Goal: Task Accomplishment & Management: Use online tool/utility

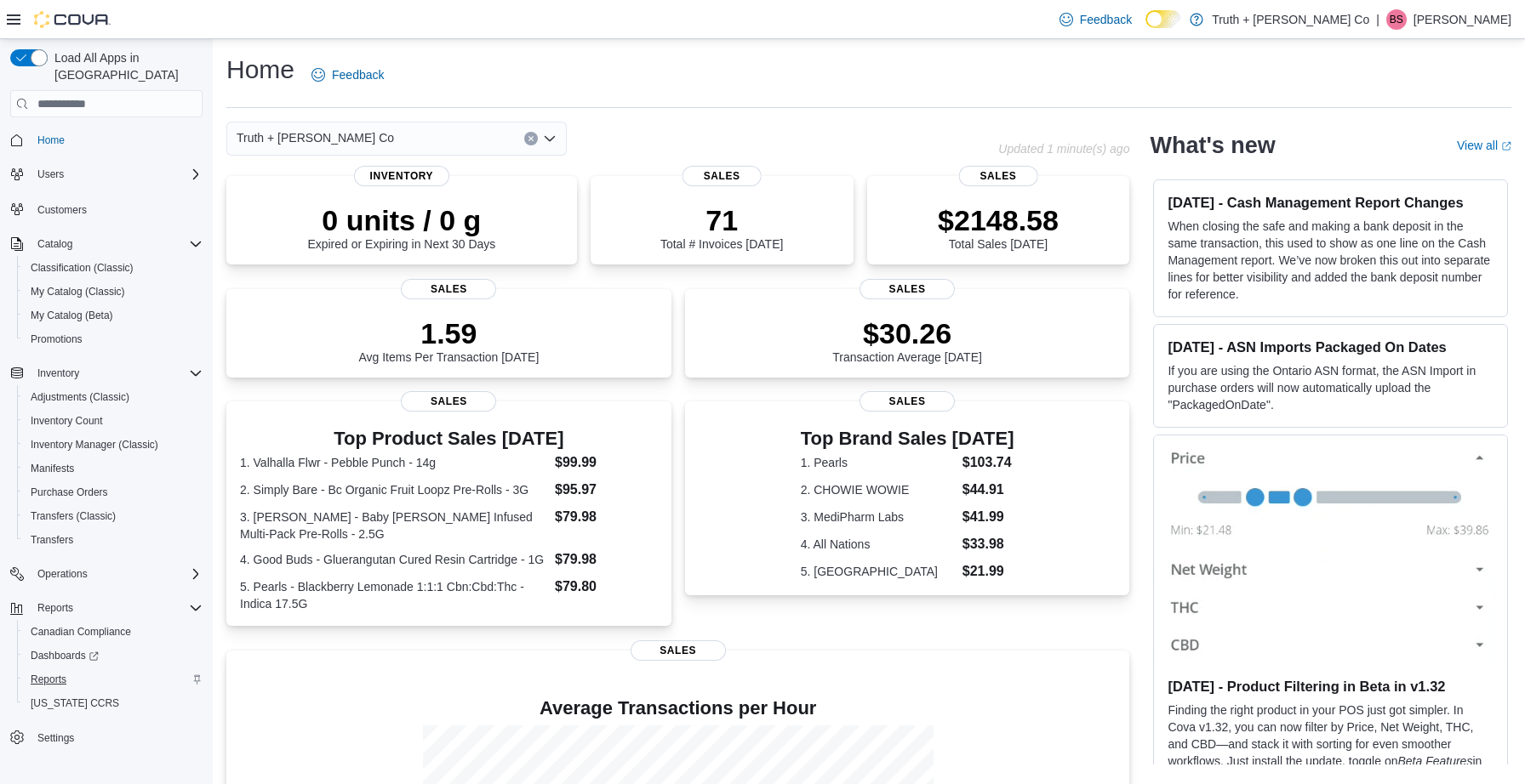
click at [53, 673] on span "Reports" at bounding box center [48, 679] width 36 height 13
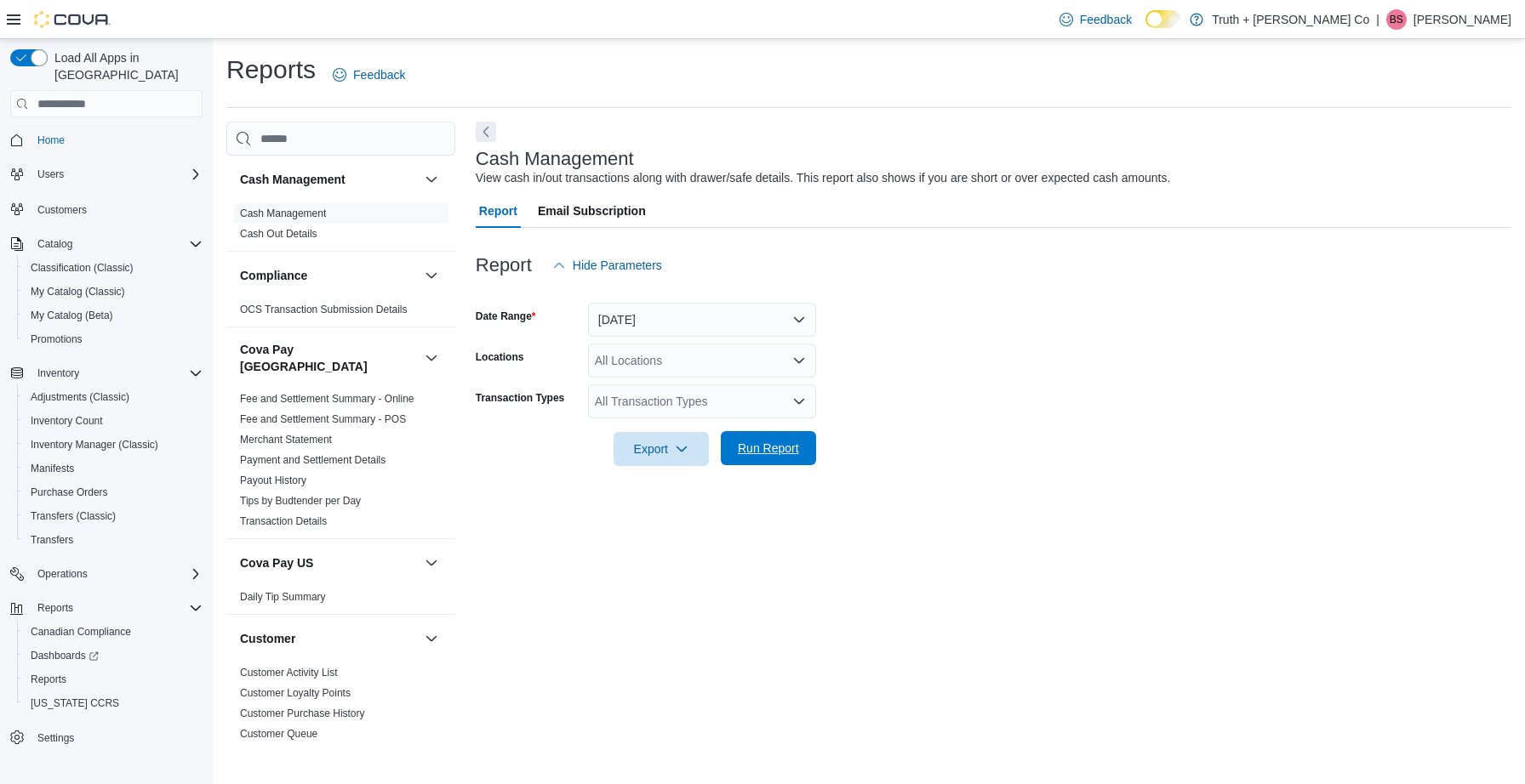
click at [761, 446] on span "Run Report" at bounding box center [768, 447] width 62 height 17
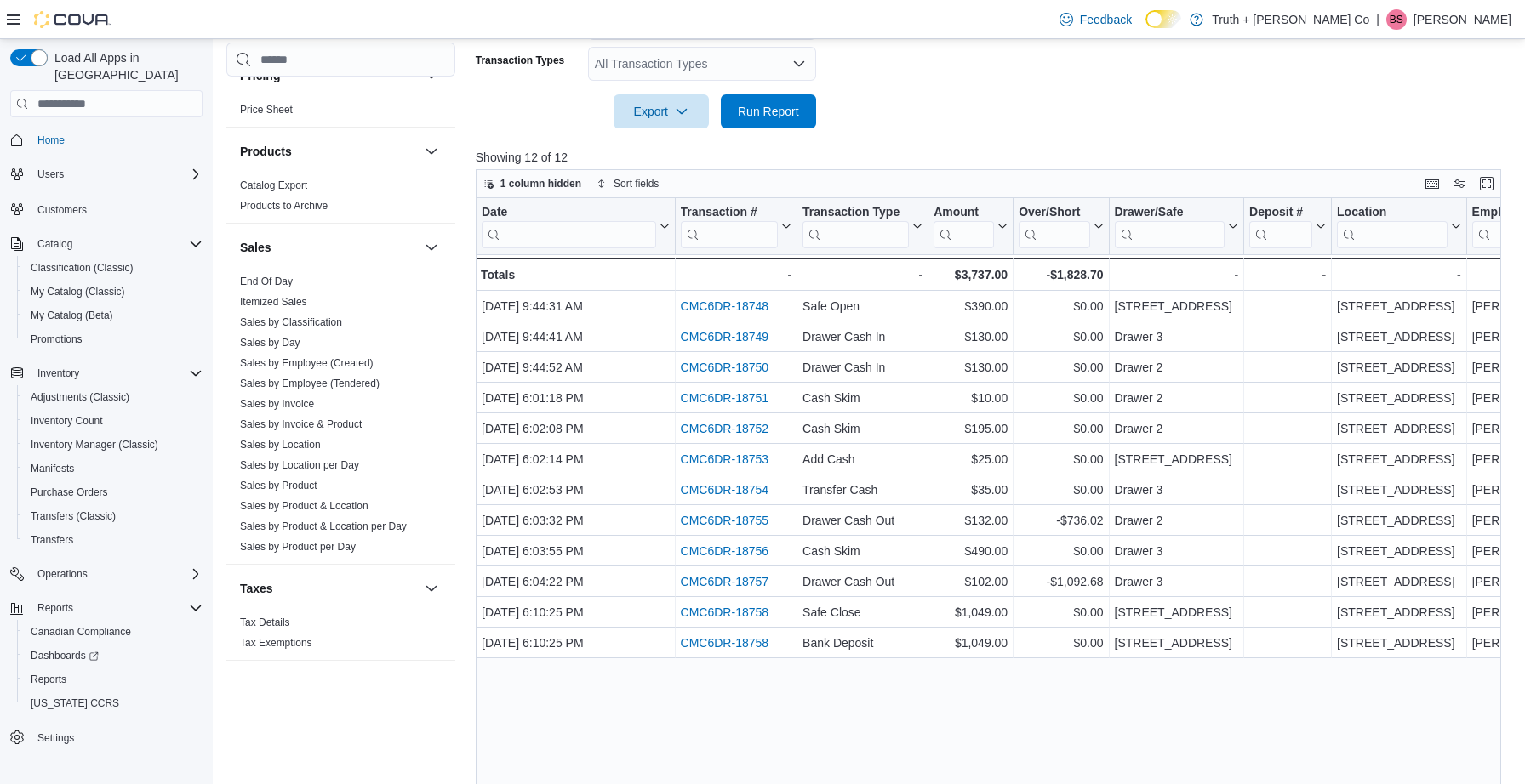
scroll to position [1326, 0]
click at [278, 277] on link "End Of Day" at bounding box center [266, 283] width 53 height 12
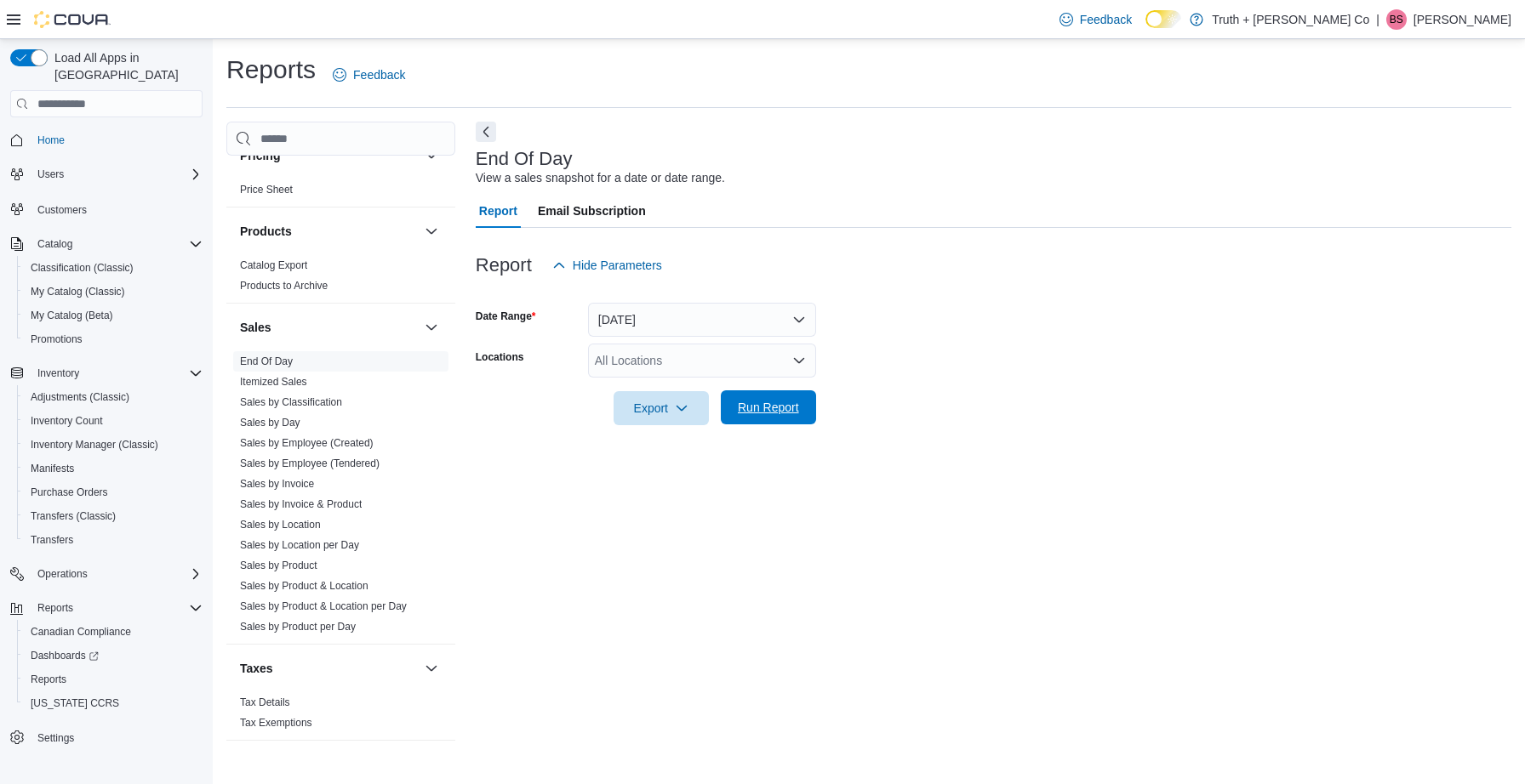
click at [780, 409] on span "Run Report" at bounding box center [768, 407] width 62 height 17
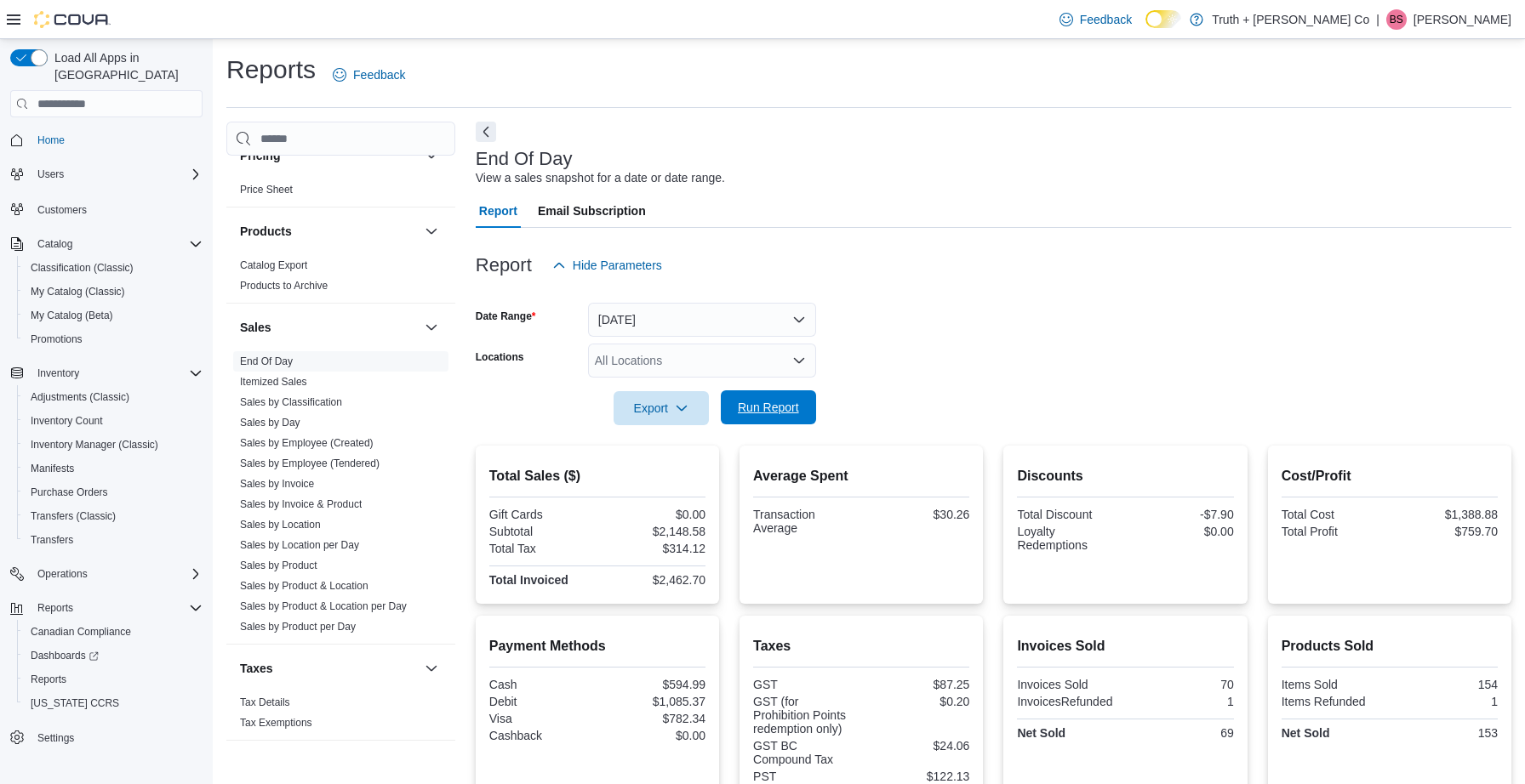
click at [770, 400] on span "Run Report" at bounding box center [768, 407] width 62 height 17
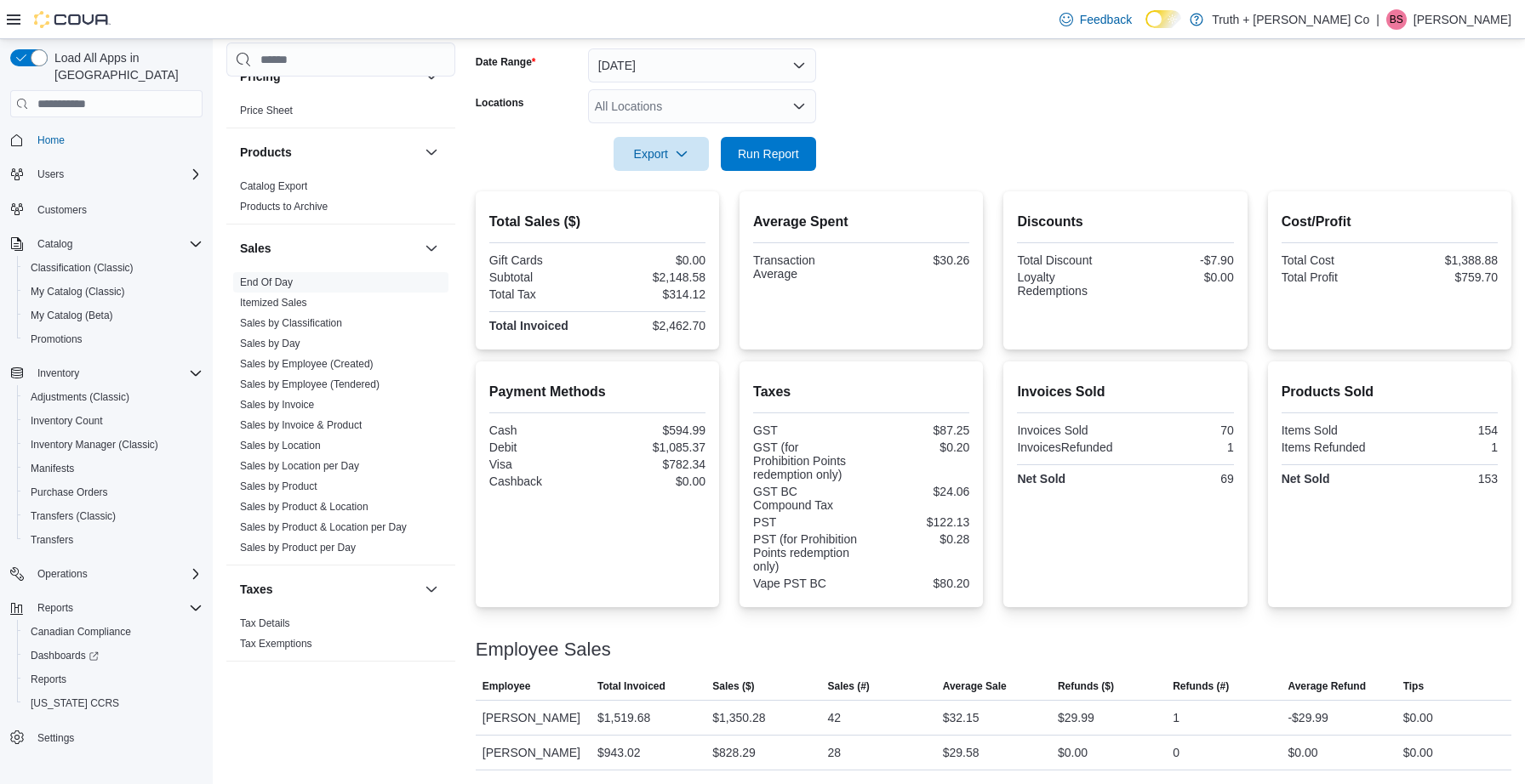
scroll to position [254, 0]
